Goal: Task Accomplishment & Management: Manage account settings

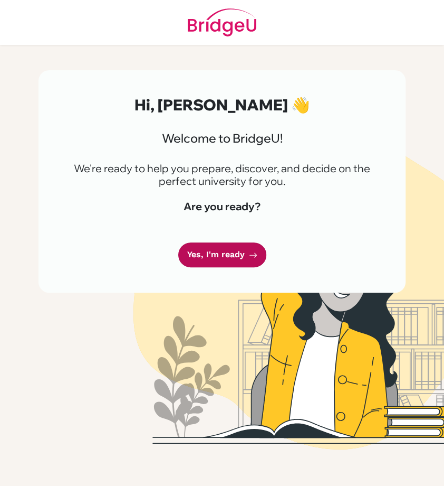
click at [227, 251] on link "Yes, I'm ready" at bounding box center [222, 254] width 88 height 25
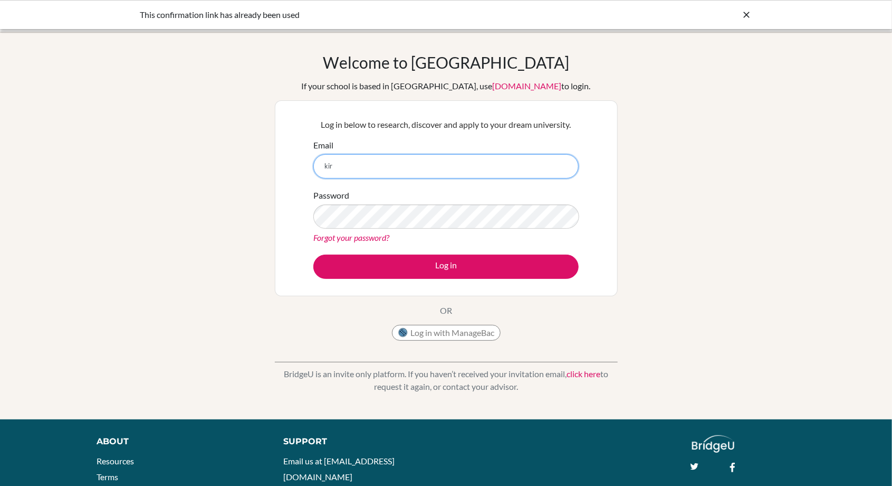
type input "[EMAIL_ADDRESS][DOMAIN_NAME]"
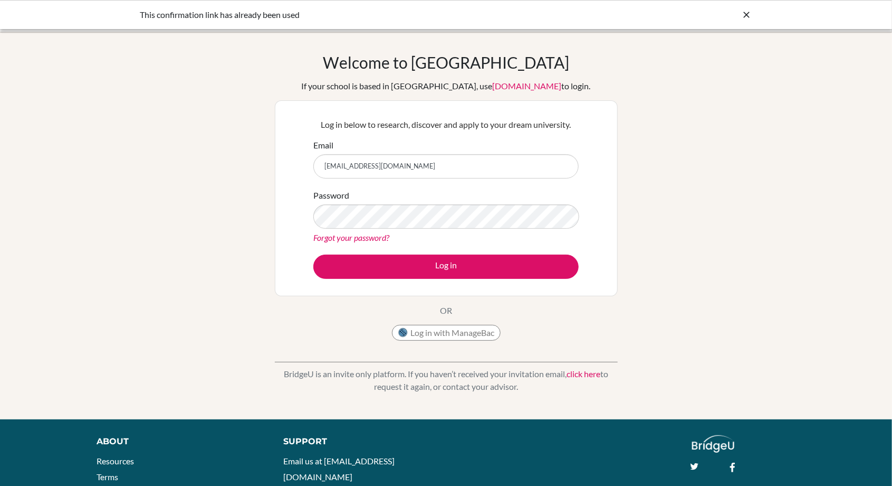
click at [313, 254] on button "Log in" at bounding box center [445, 266] width 265 height 24
